Goal: Information Seeking & Learning: Learn about a topic

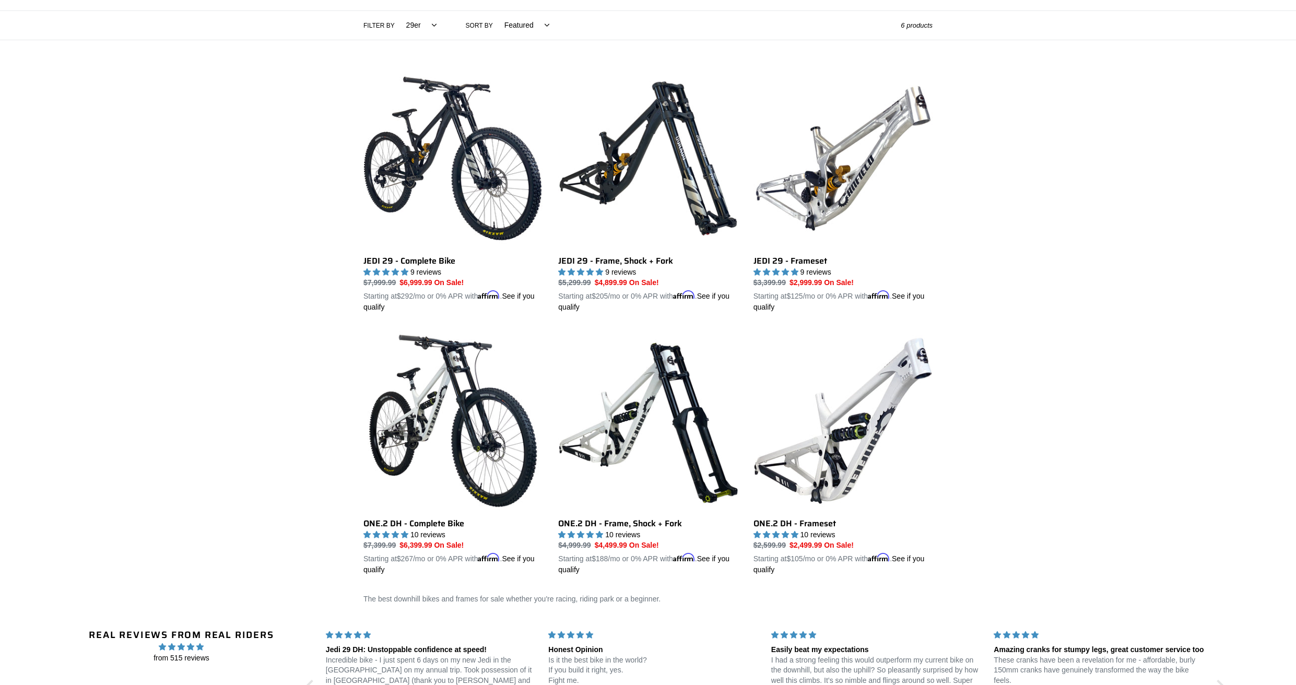
scroll to position [238, 0]
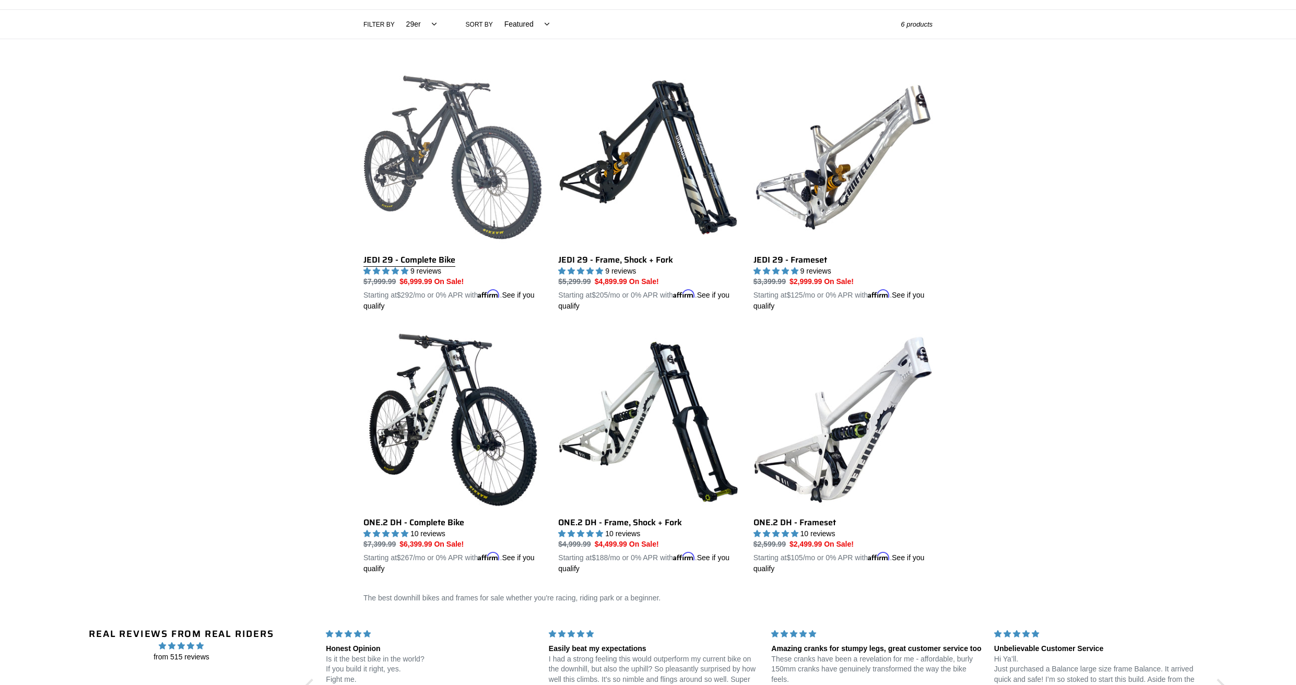
click at [471, 169] on link "JEDI 29 - Complete Bike" at bounding box center [452, 190] width 179 height 244
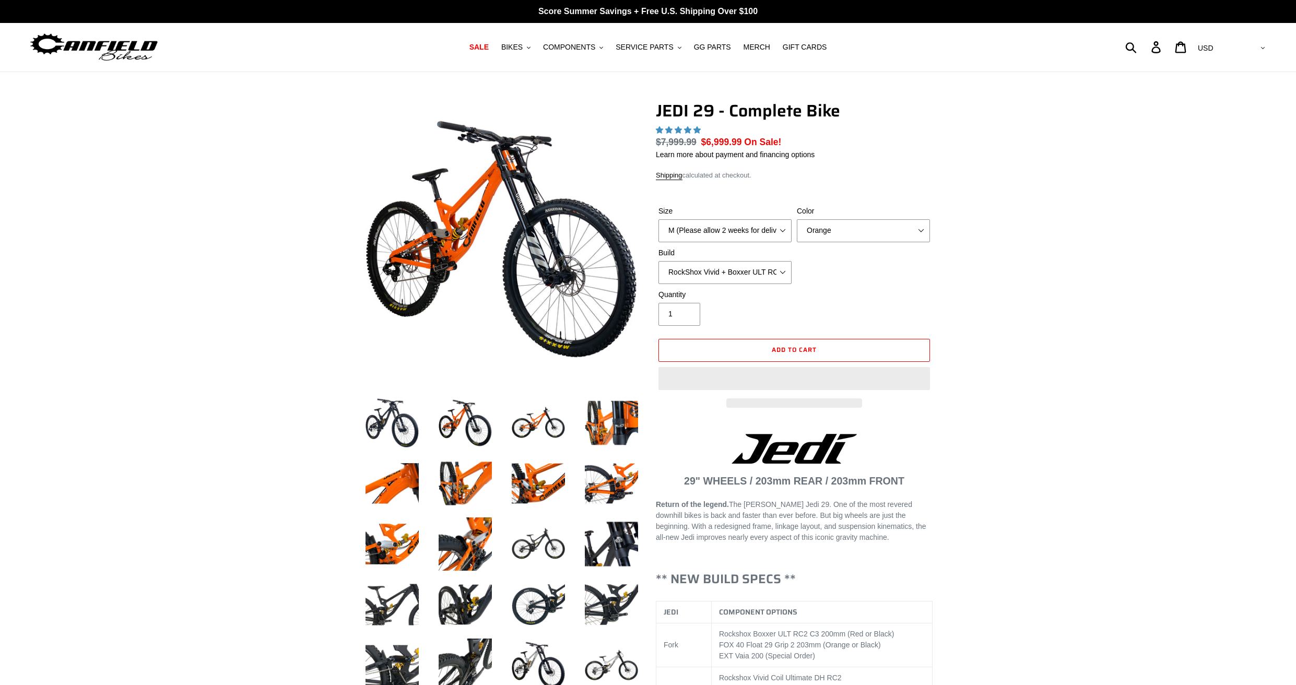
select select "highest-rating"
